Goal: Find specific page/section: Find specific page/section

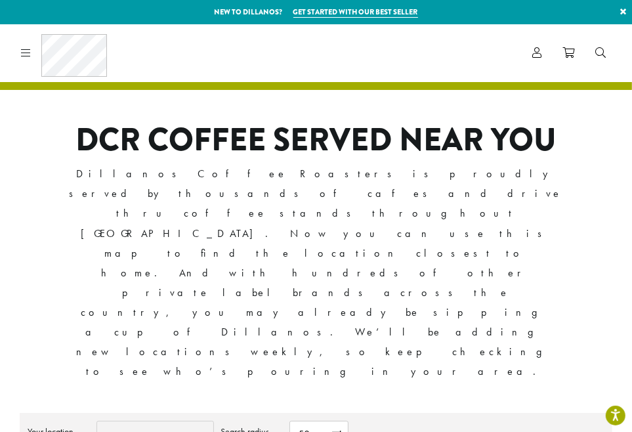
click at [127, 421] on input "Your location" at bounding box center [155, 434] width 118 height 26
type input "**********"
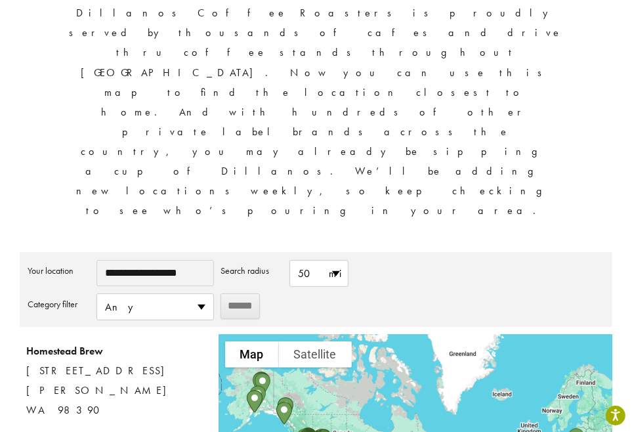
scroll to position [160, 0]
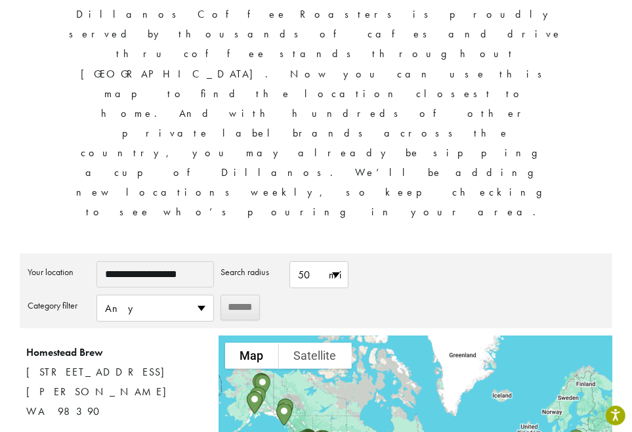
click at [244, 295] on input "******" at bounding box center [240, 308] width 39 height 26
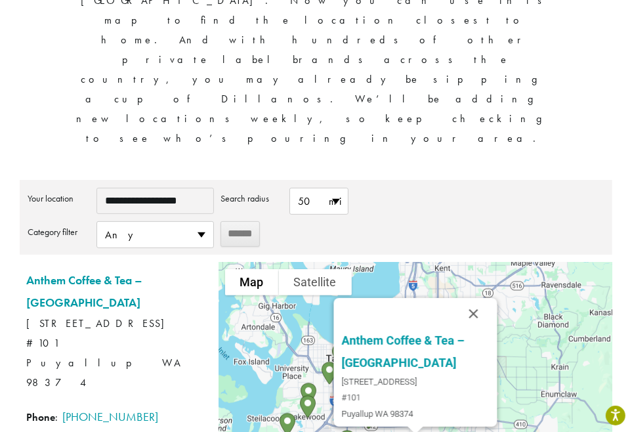
scroll to position [230, 0]
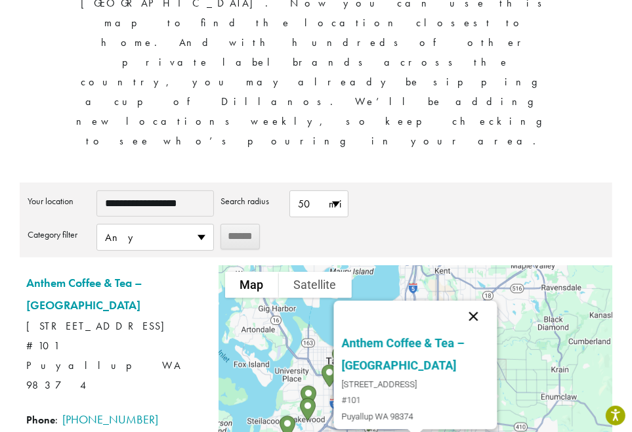
click at [476, 301] on button "Close" at bounding box center [474, 317] width 32 height 32
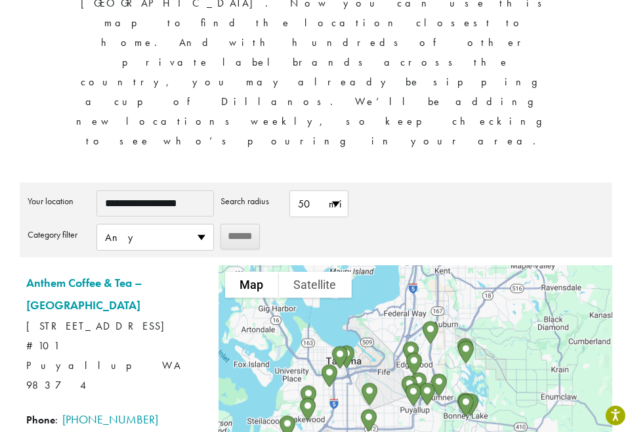
click at [441, 310] on div at bounding box center [416, 380] width 394 height 230
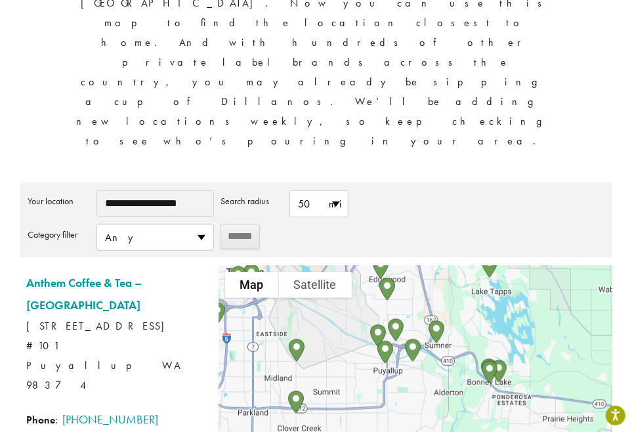
click at [383, 286] on div at bounding box center [416, 380] width 394 height 230
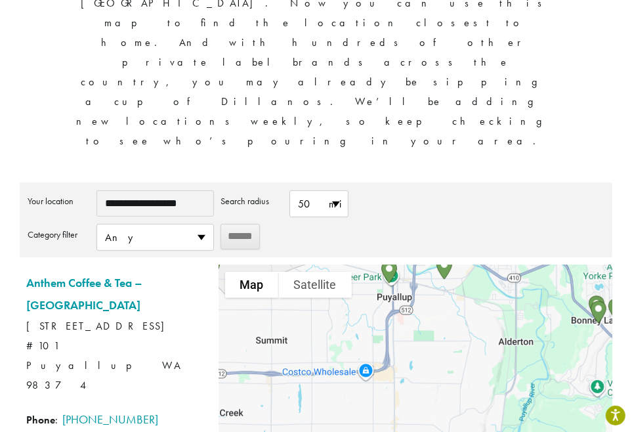
drag, startPoint x: 386, startPoint y: 301, endPoint x: 385, endPoint y: 213, distance: 88.0
click at [385, 265] on div at bounding box center [416, 380] width 394 height 230
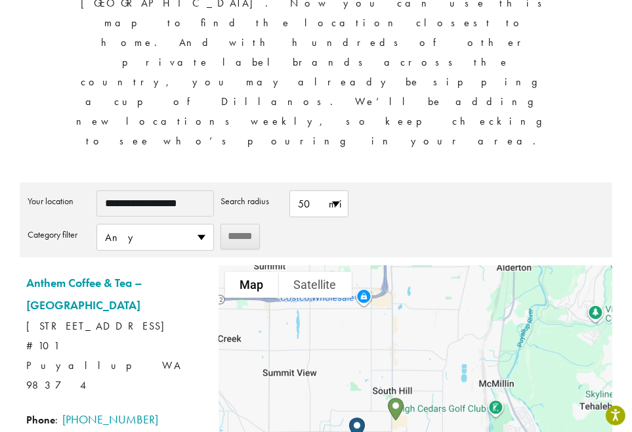
click at [375, 265] on div at bounding box center [416, 380] width 394 height 230
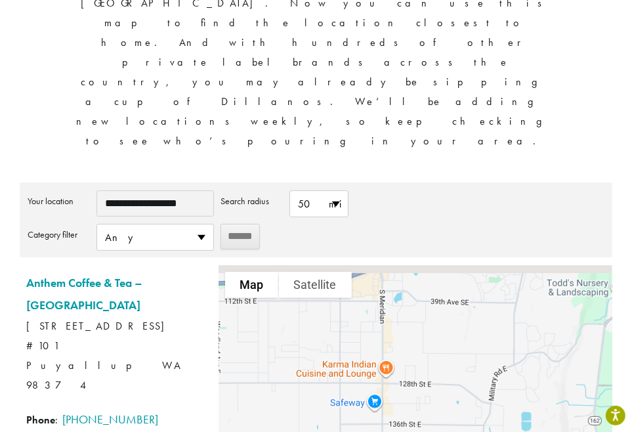
drag, startPoint x: 381, startPoint y: 217, endPoint x: 351, endPoint y: 277, distance: 66.6
click at [351, 278] on div at bounding box center [416, 380] width 394 height 230
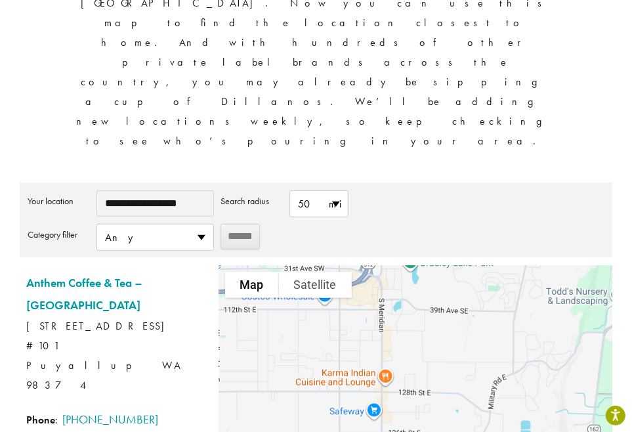
click at [365, 265] on div at bounding box center [416, 380] width 394 height 230
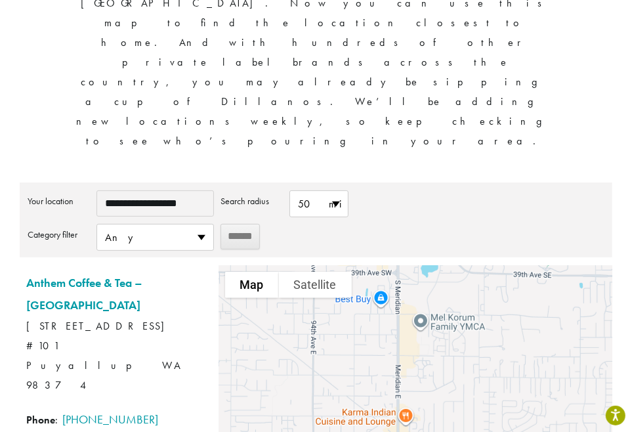
click at [365, 265] on div at bounding box center [416, 380] width 394 height 230
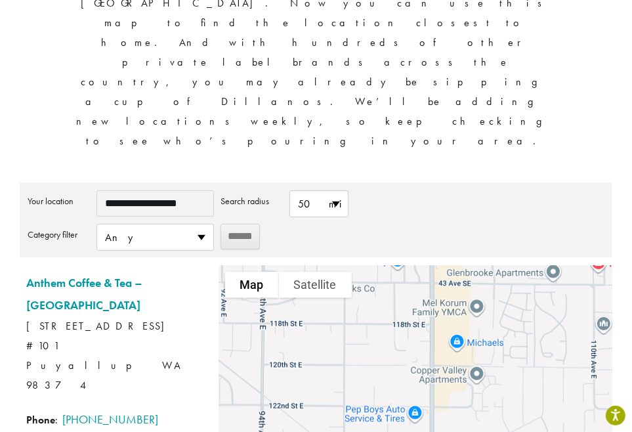
click at [420, 265] on div at bounding box center [416, 380] width 394 height 230
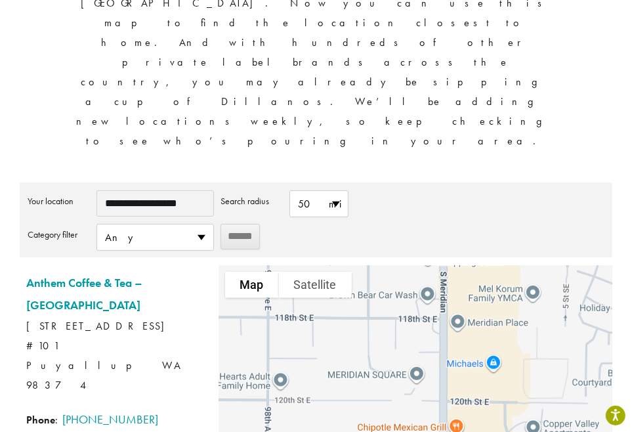
click at [419, 265] on div at bounding box center [416, 380] width 394 height 230
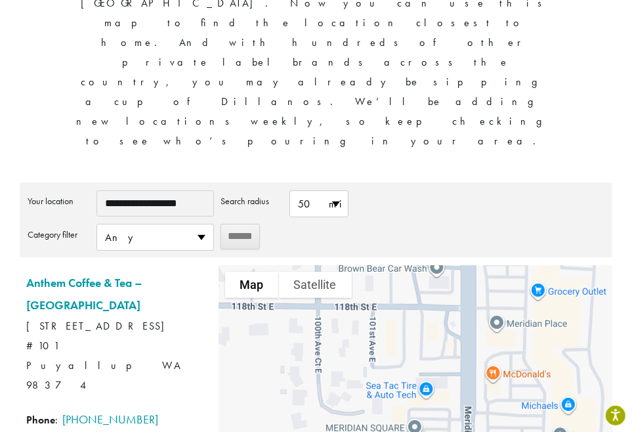
click at [454, 265] on div at bounding box center [416, 380] width 394 height 230
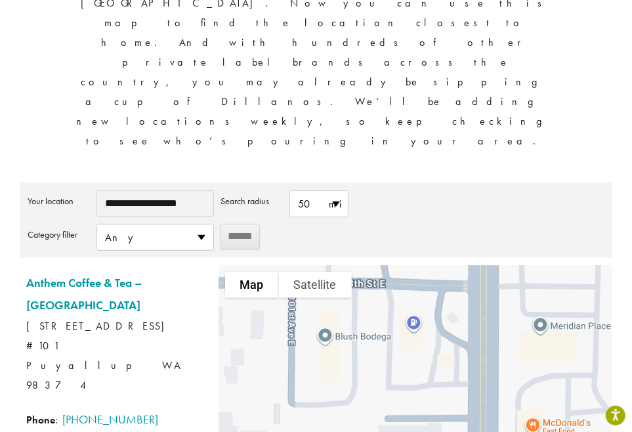
click at [457, 265] on div at bounding box center [416, 380] width 394 height 230
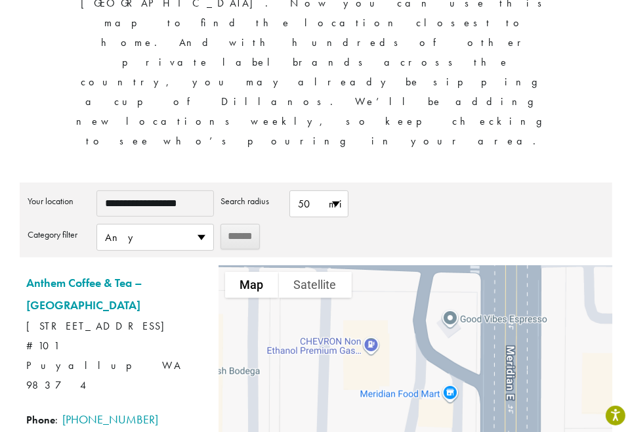
click at [462, 265] on div at bounding box center [416, 380] width 394 height 230
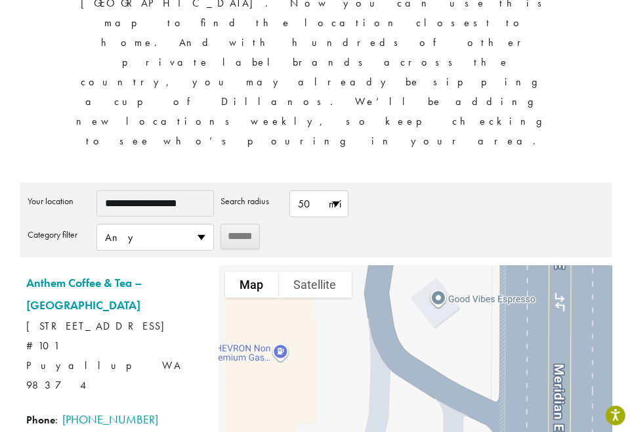
click at [438, 265] on div at bounding box center [416, 380] width 394 height 230
